Goal: Information Seeking & Learning: Learn about a topic

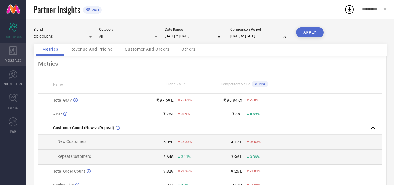
click at [15, 54] on icon at bounding box center [13, 50] width 8 height 9
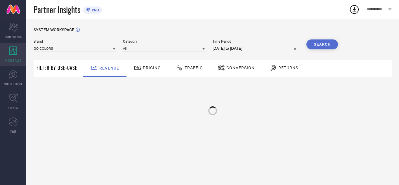
type input "GO COLORS"
type input "All"
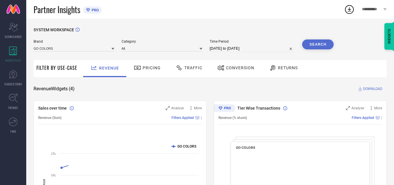
click at [188, 66] on span "Traffic" at bounding box center [193, 67] width 18 height 5
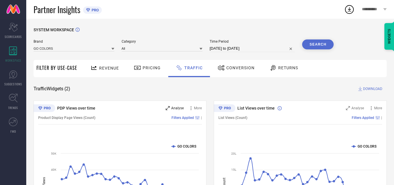
click at [178, 108] on span "Analyse" at bounding box center [177, 108] width 13 height 4
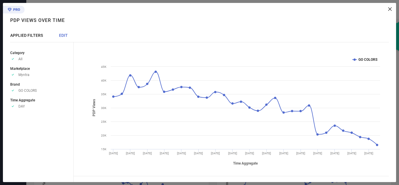
click at [63, 36] on span "EDIT" at bounding box center [63, 35] width 9 height 5
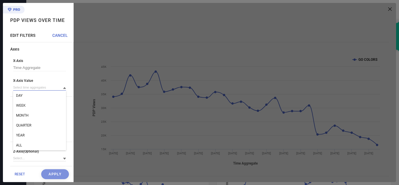
click at [48, 89] on input at bounding box center [39, 87] width 53 height 6
click at [45, 86] on input at bounding box center [39, 87] width 53 height 6
click at [37, 107] on div "WEEK" at bounding box center [39, 105] width 53 height 10
click at [51, 175] on button "Apply" at bounding box center [55, 174] width 28 height 10
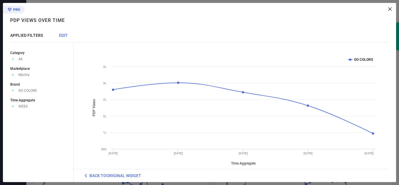
click at [389, 10] on icon at bounding box center [390, 9] width 4 height 4
